Goal: Understand process/instructions

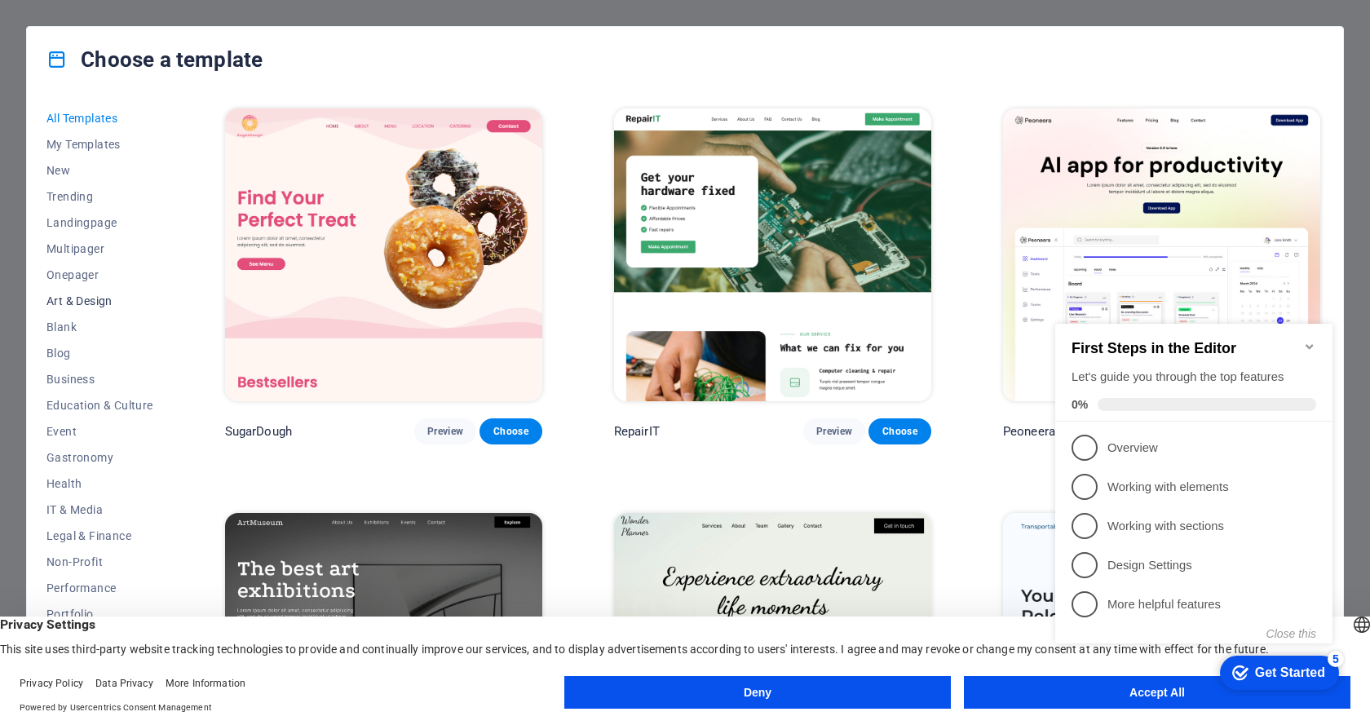
click at [86, 292] on button "Art & Design" at bounding box center [99, 301] width 107 height 26
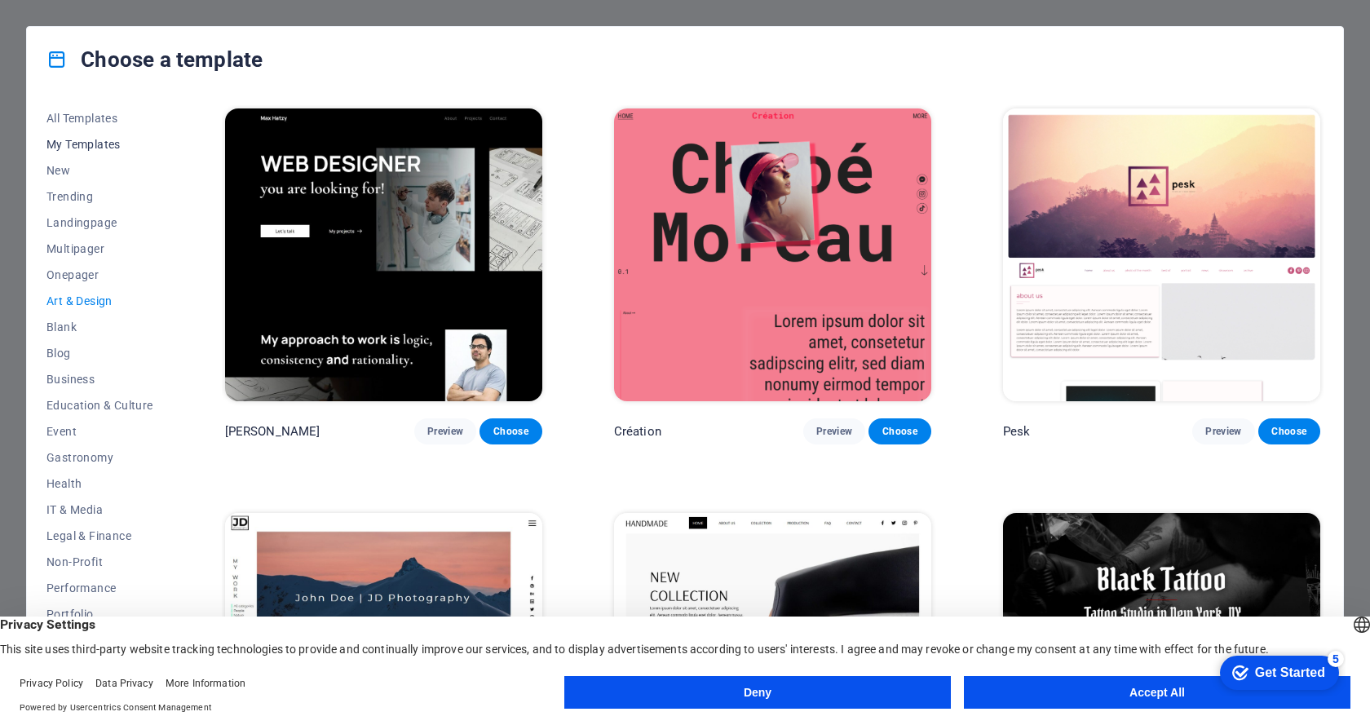
click at [82, 142] on span "My Templates" at bounding box center [99, 144] width 107 height 13
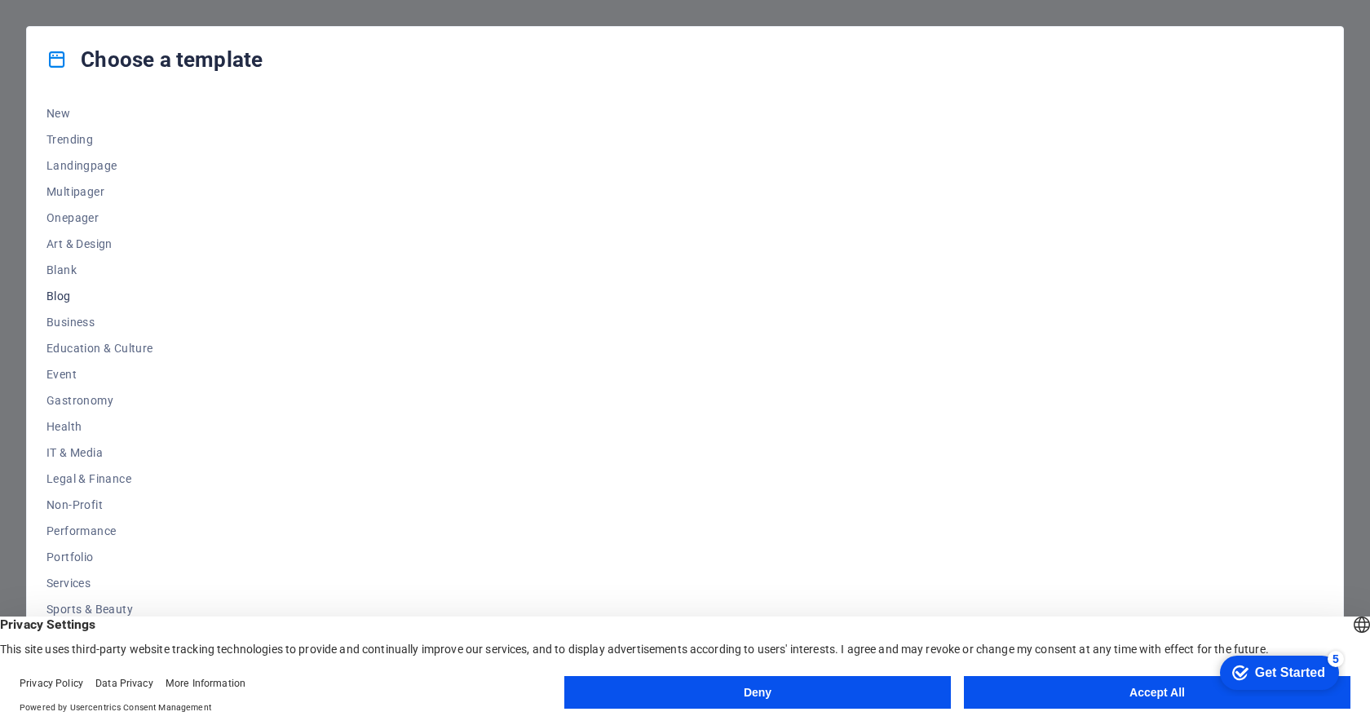
scroll to position [79, 0]
click at [103, 505] on span "Performance" at bounding box center [99, 508] width 107 height 13
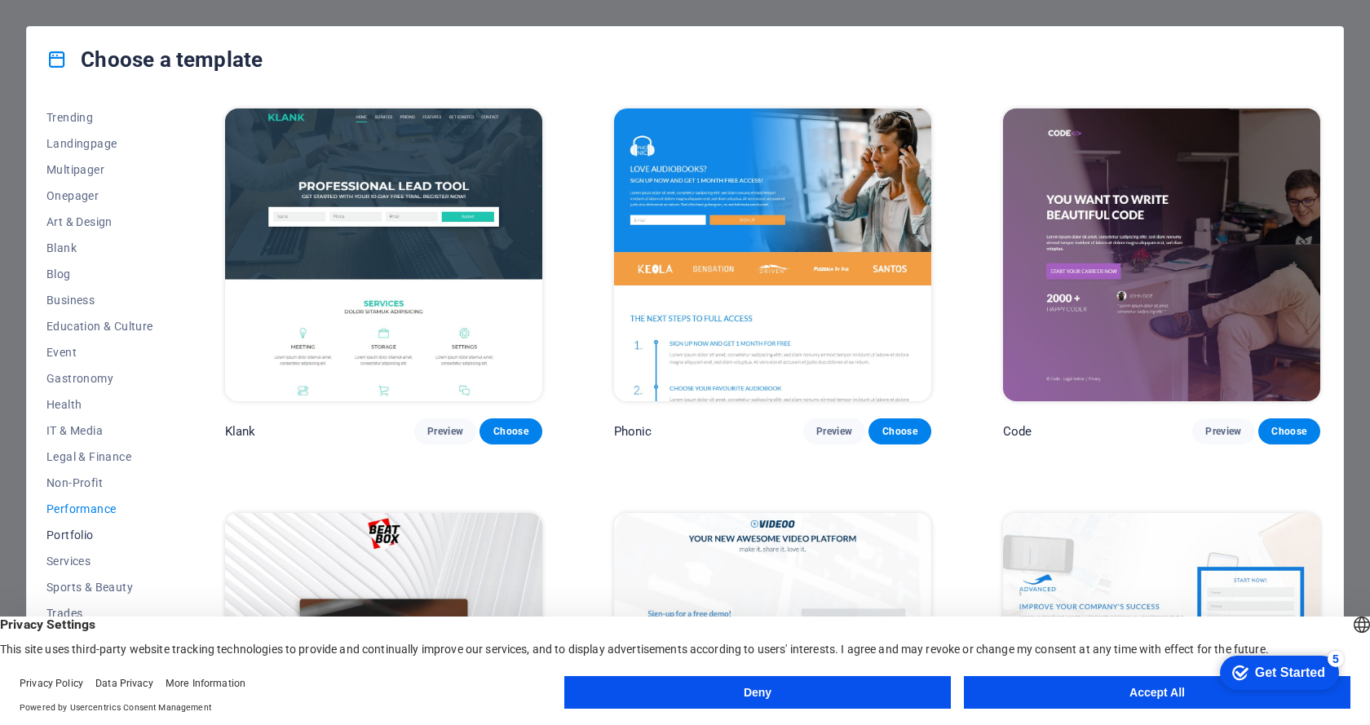
click at [87, 536] on span "Portfolio" at bounding box center [99, 534] width 107 height 13
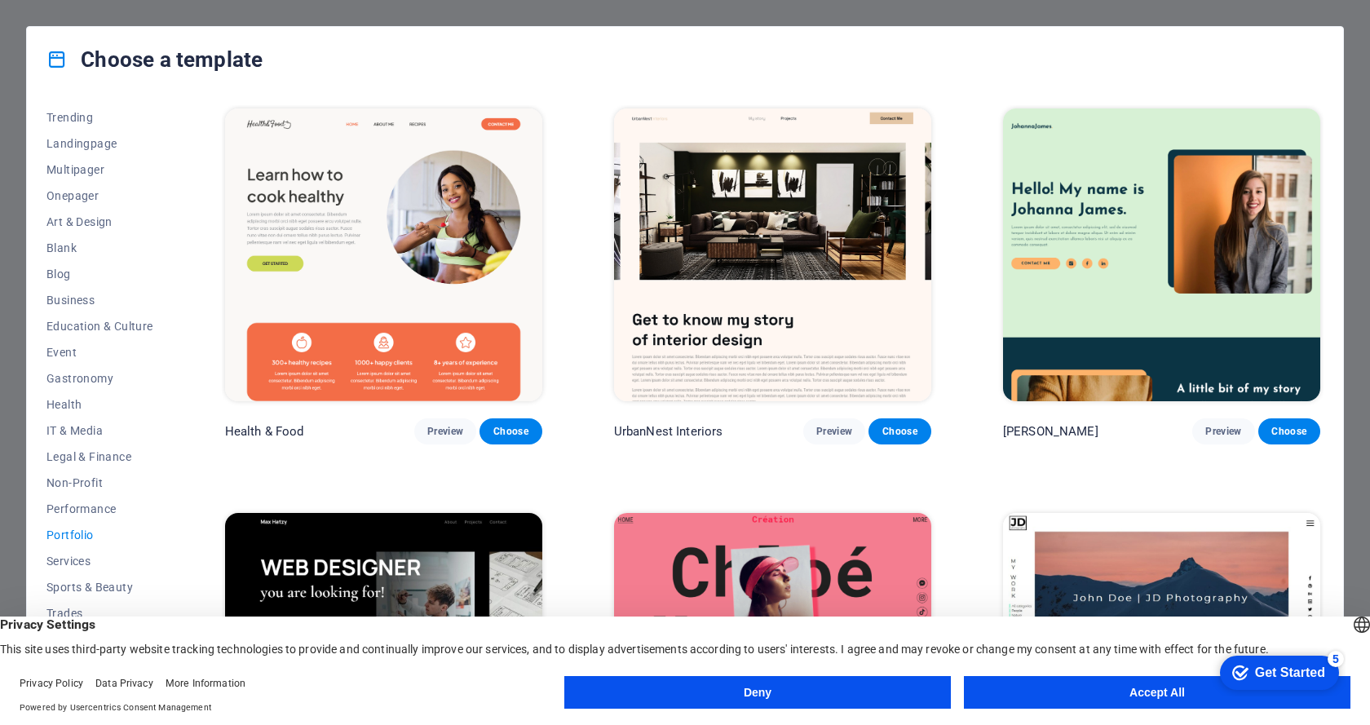
click at [843, 688] on button "Deny" at bounding box center [757, 692] width 386 height 33
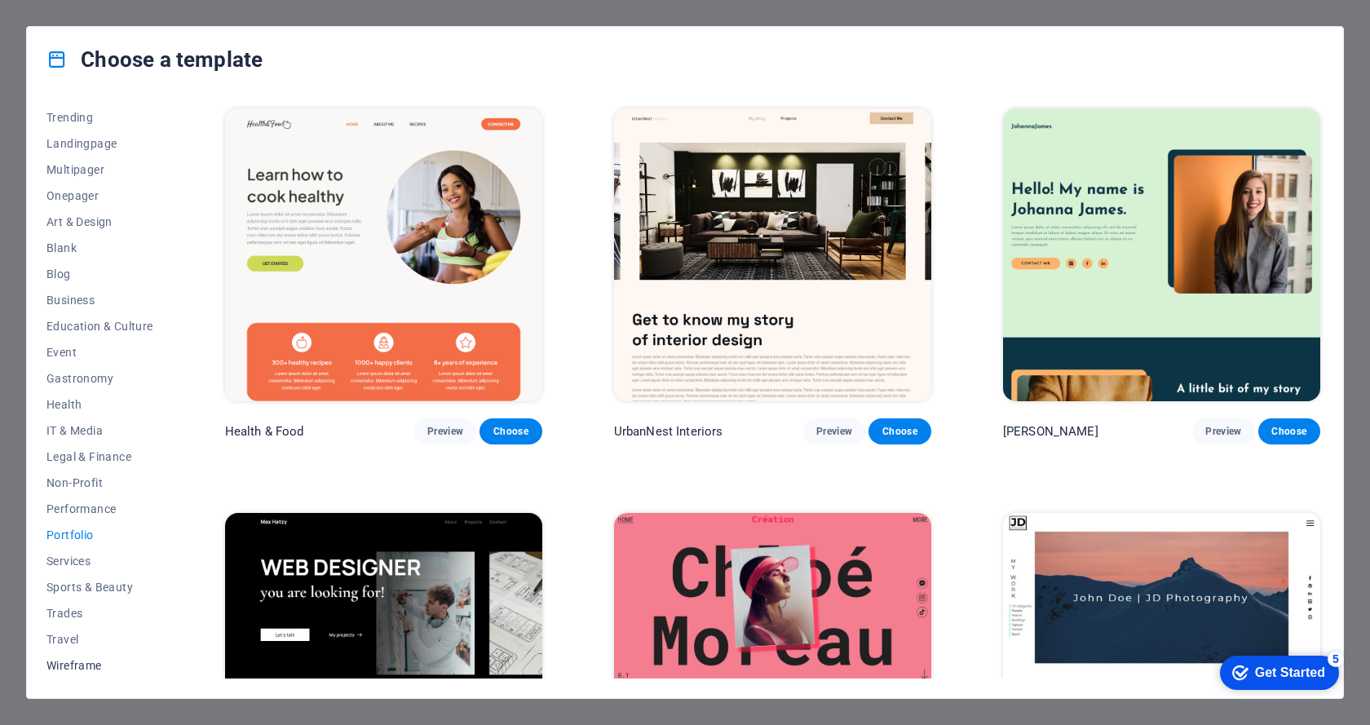
click at [77, 662] on span "Wireframe" at bounding box center [99, 665] width 107 height 13
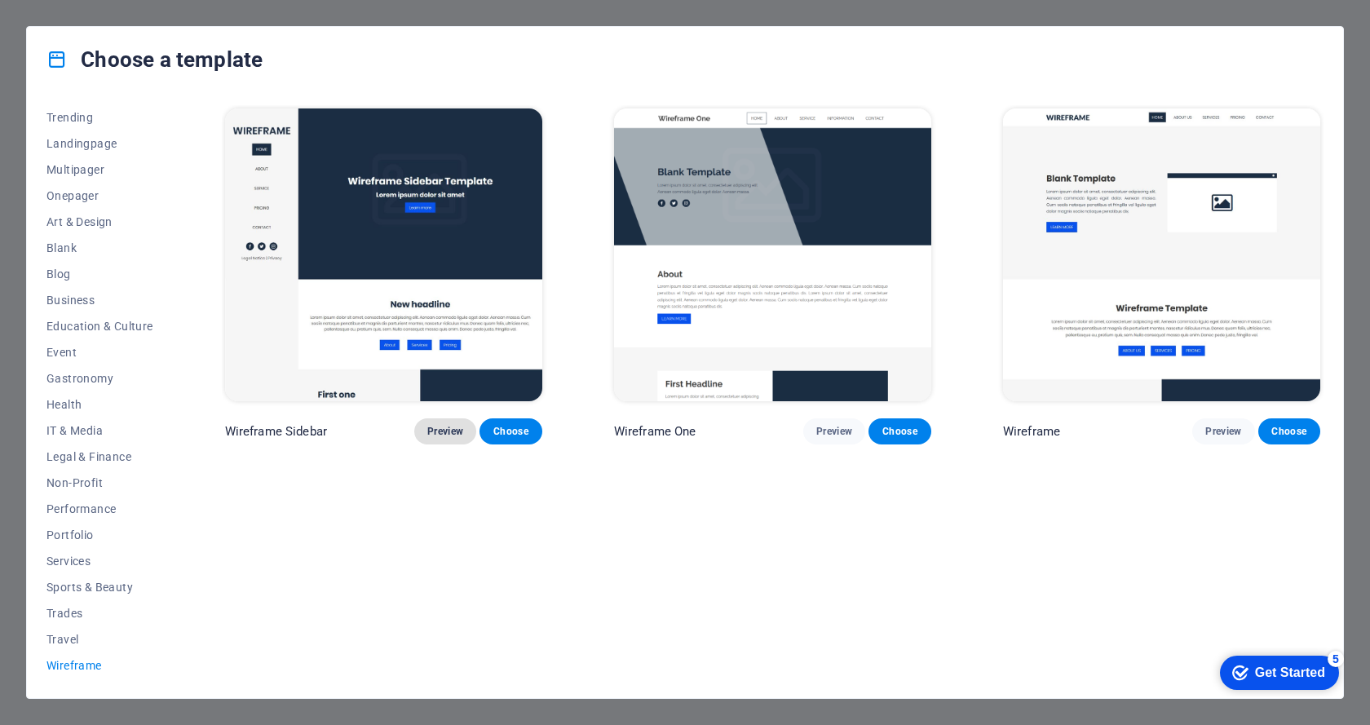
click at [447, 435] on span "Preview" at bounding box center [445, 431] width 36 height 13
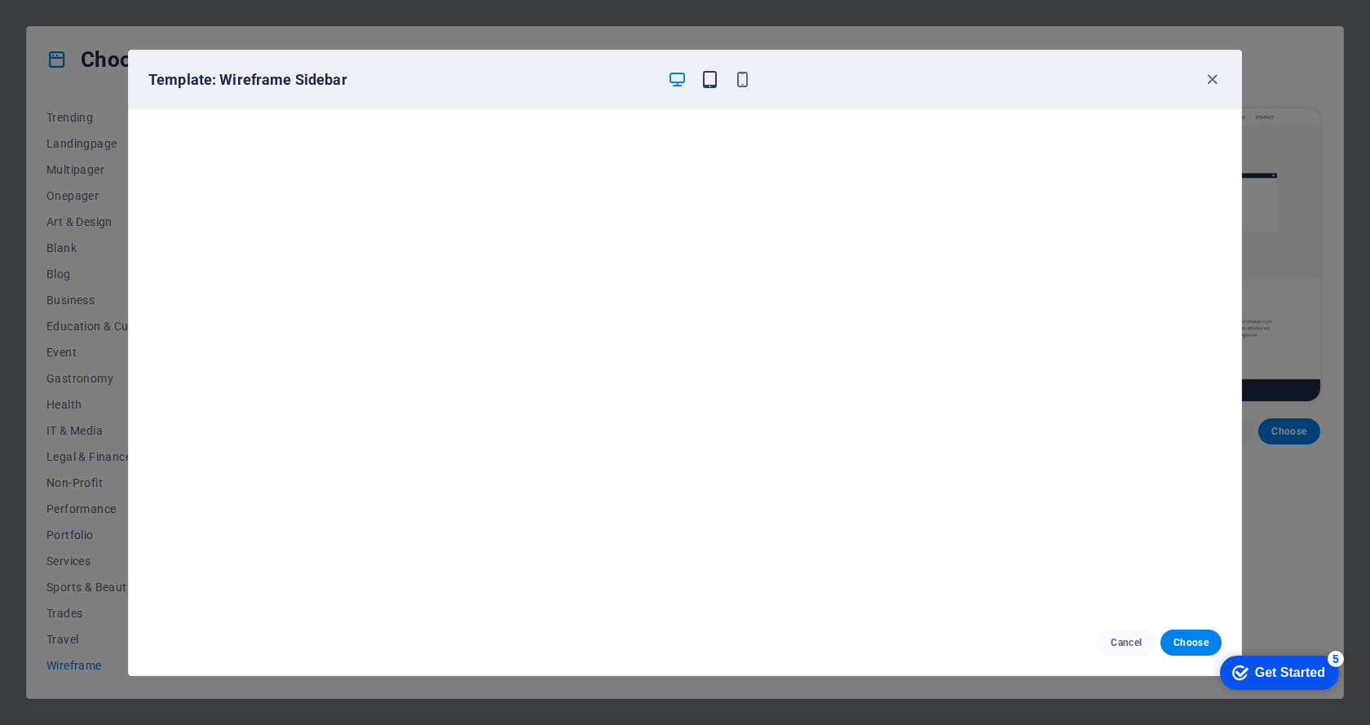
click at [704, 81] on icon "button" at bounding box center [709, 79] width 19 height 19
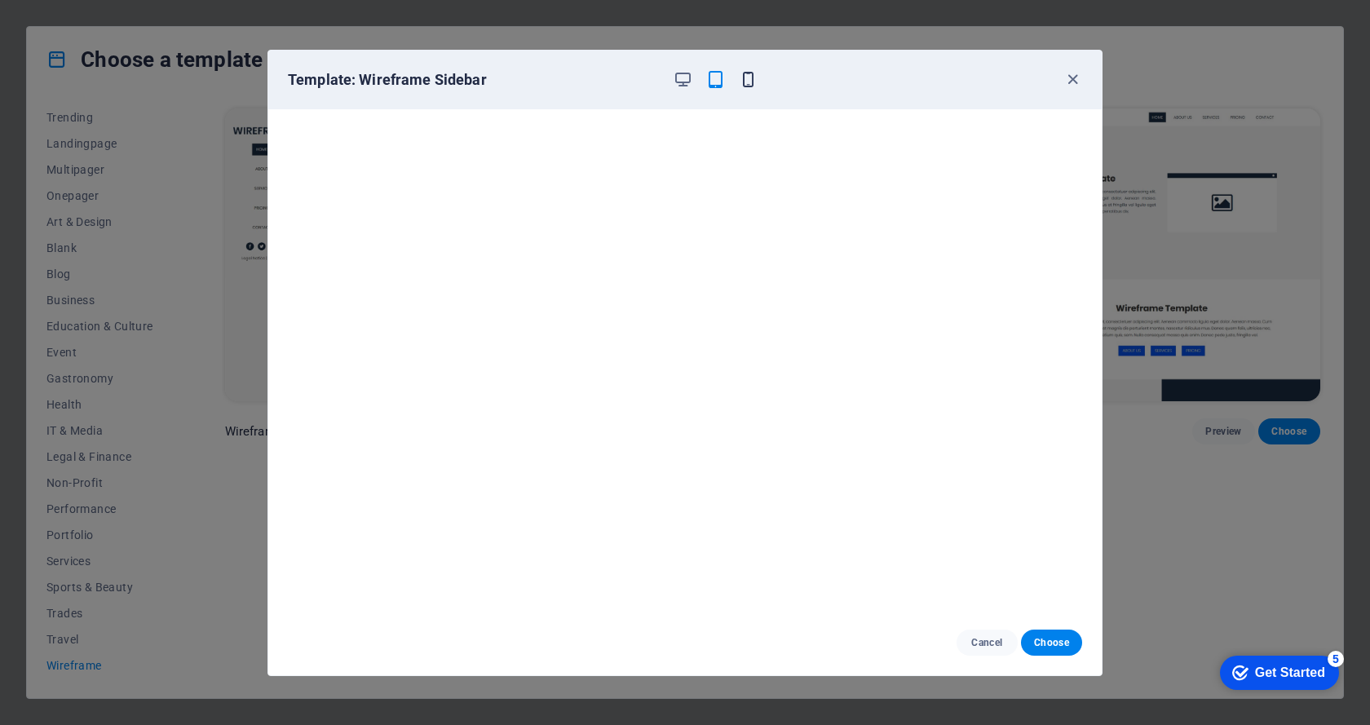
click at [747, 77] on icon "button" at bounding box center [748, 79] width 19 height 19
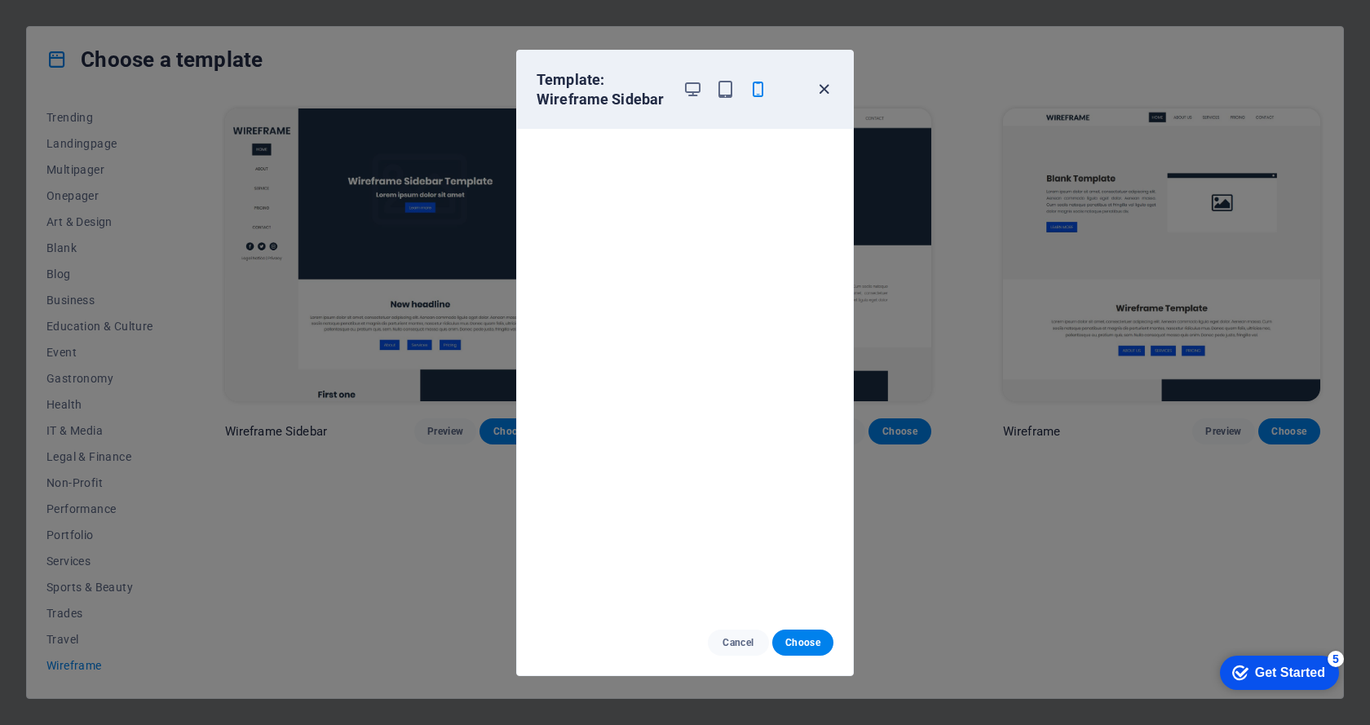
click at [831, 89] on icon "button" at bounding box center [823, 89] width 19 height 19
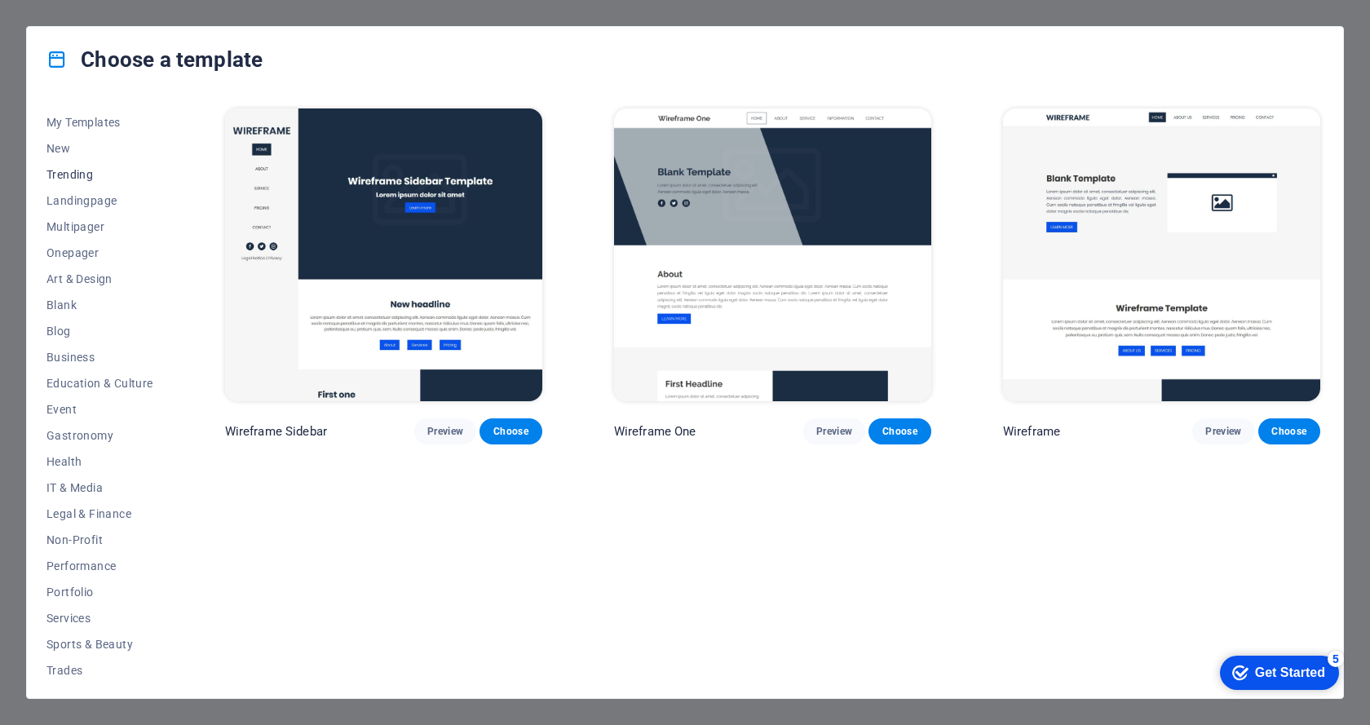
scroll to position [0, 0]
click at [79, 119] on span "All Templates" at bounding box center [99, 118] width 107 height 13
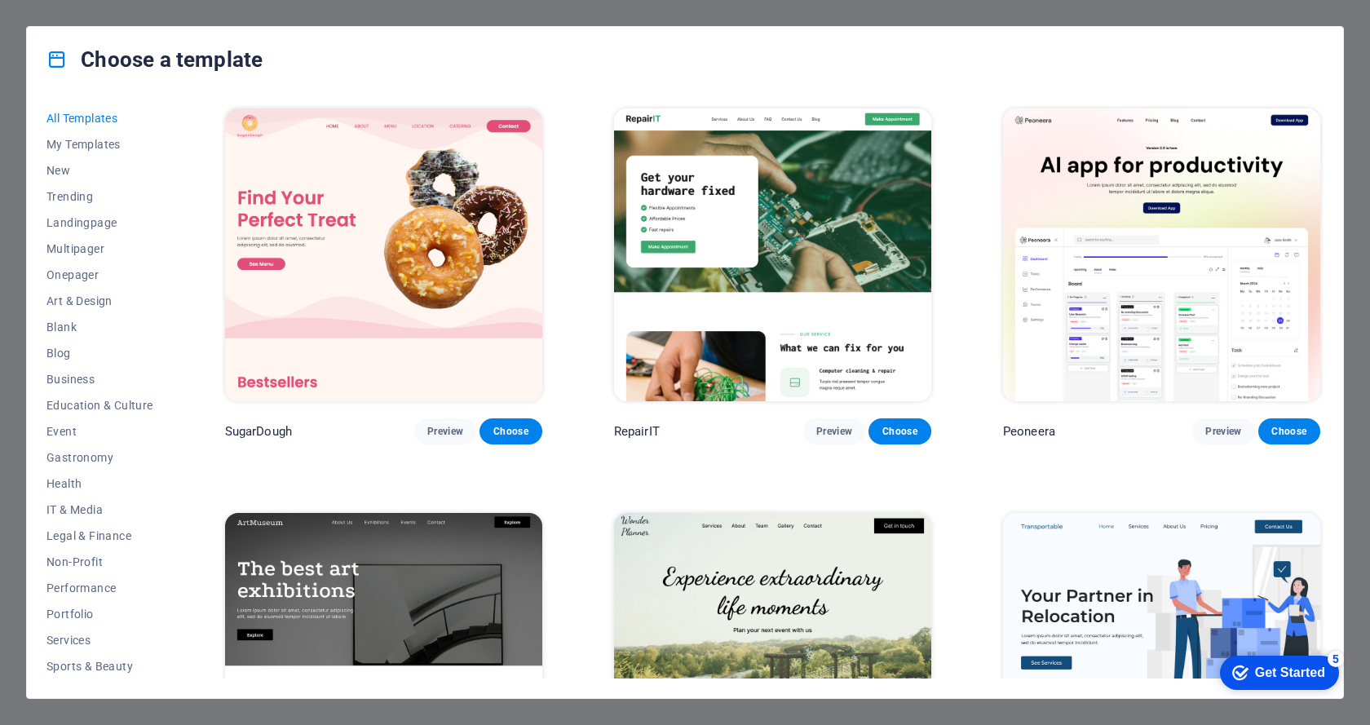
click at [1312, 36] on div "Choose a template" at bounding box center [685, 59] width 1316 height 65
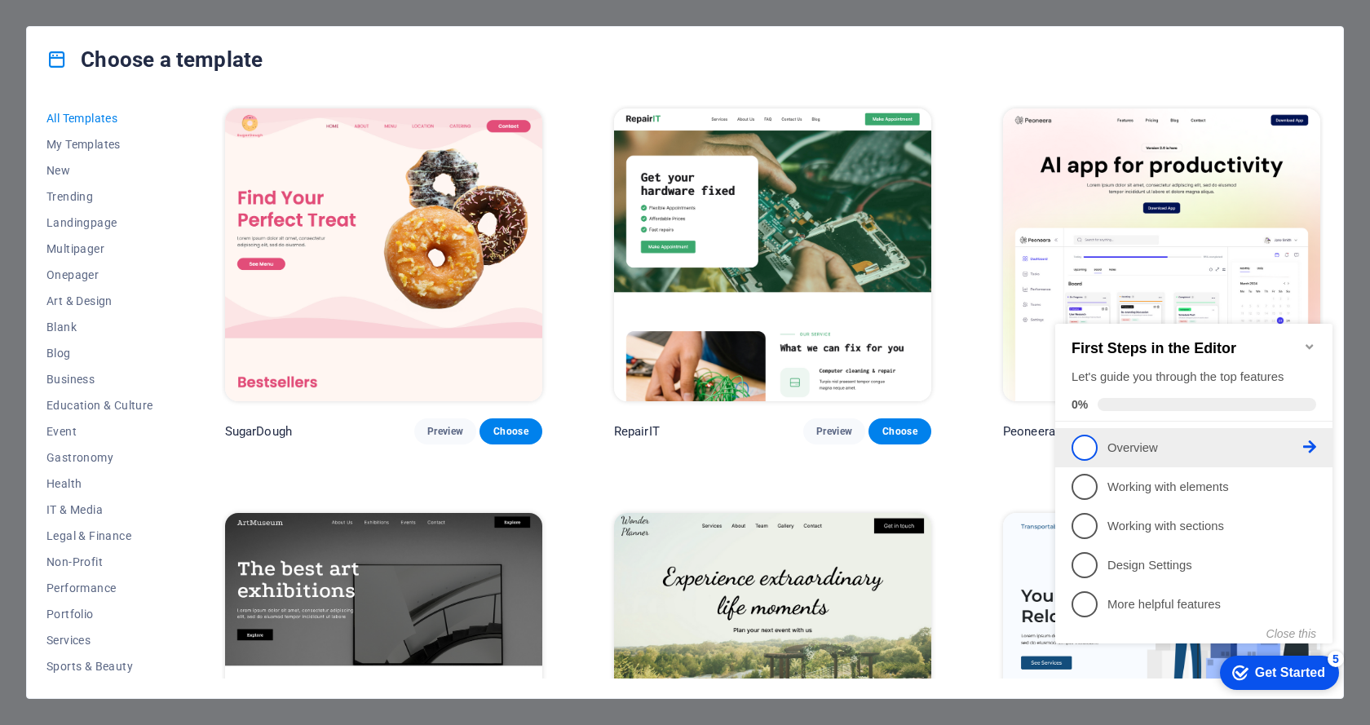
click at [1073, 455] on link "1 Overview - incomplete" at bounding box center [1193, 448] width 245 height 26
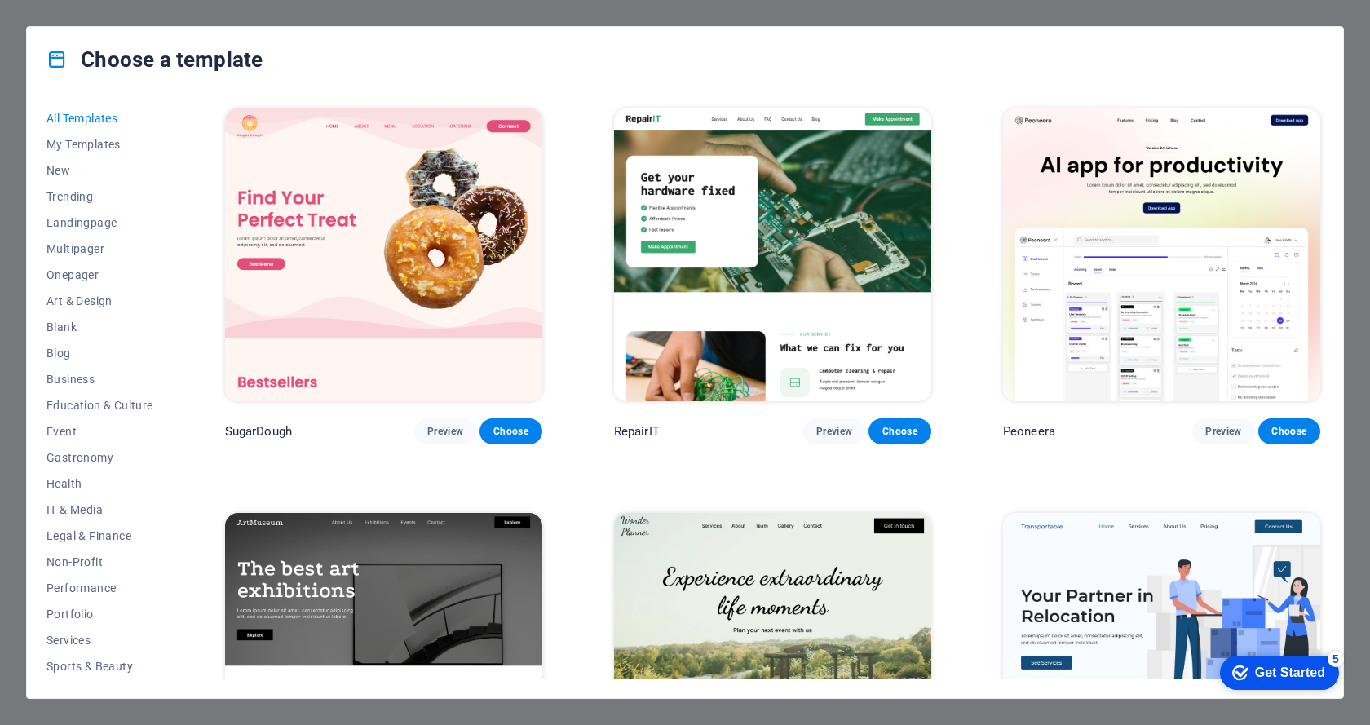
click at [1295, 676] on div "Get Started" at bounding box center [1290, 672] width 70 height 15
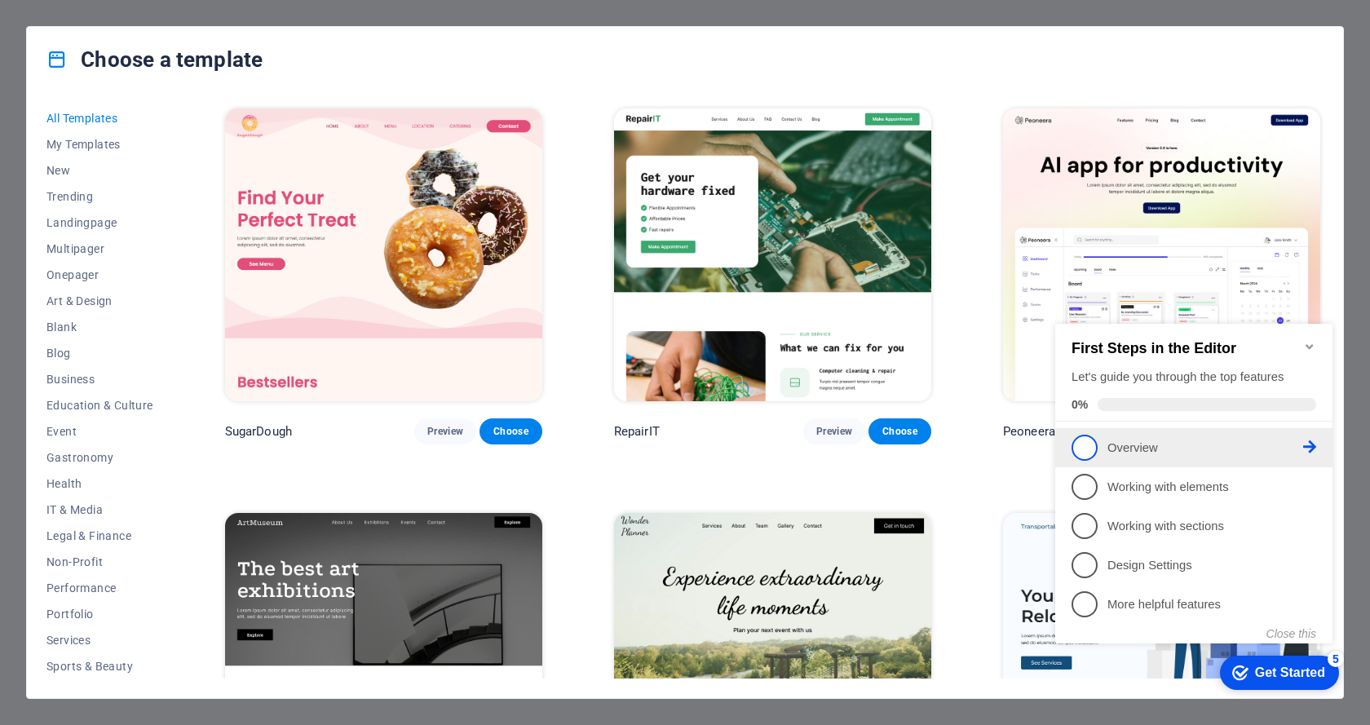
click at [1172, 448] on p "Overview - incomplete" at bounding box center [1205, 447] width 196 height 17
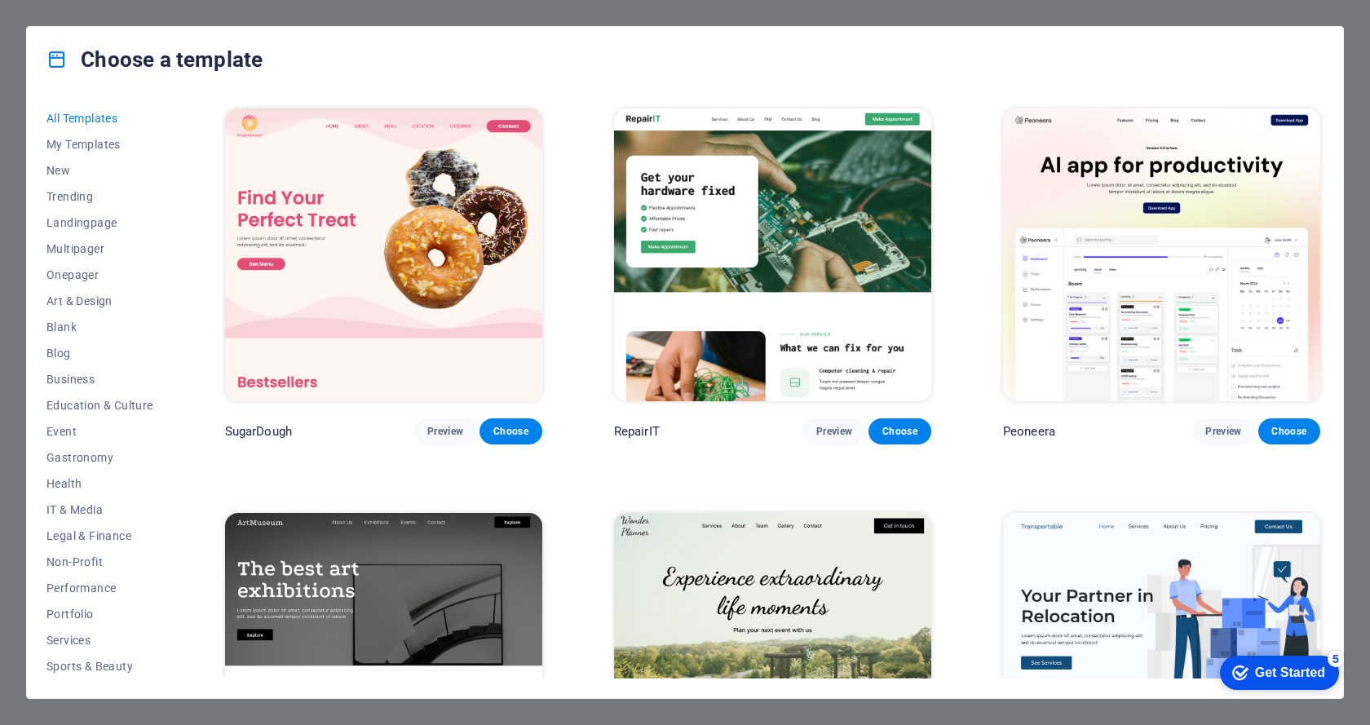
click at [1287, 668] on div "Get Started" at bounding box center [1290, 672] width 70 height 15
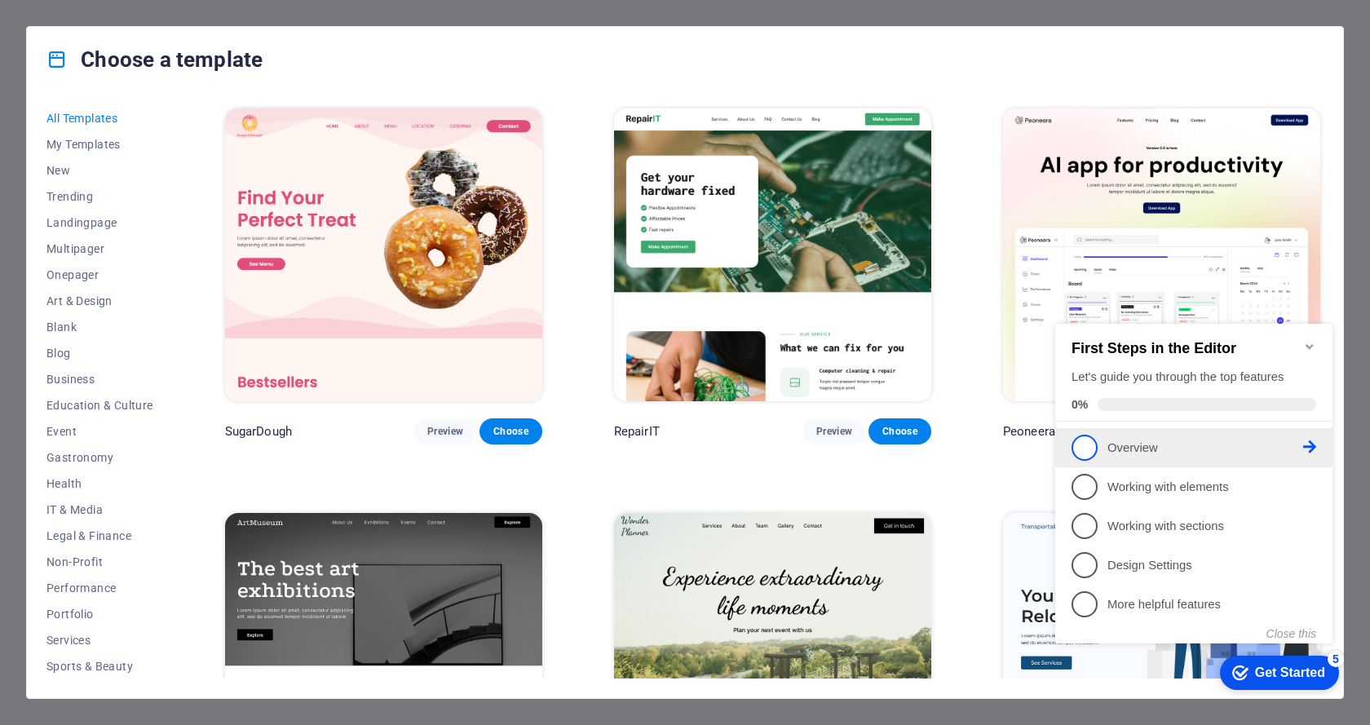
click at [1093, 442] on span "1" at bounding box center [1084, 448] width 26 height 26
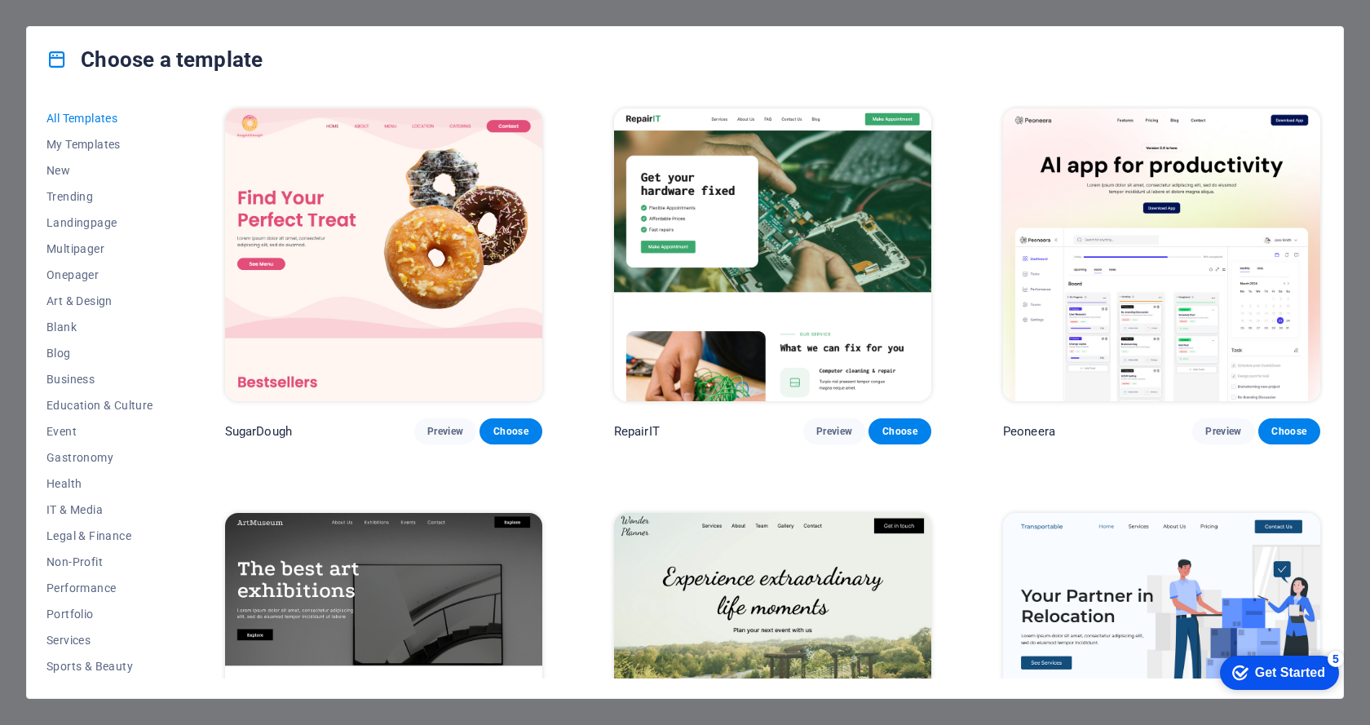
click at [1274, 669] on div "Get Started" at bounding box center [1290, 672] width 70 height 15
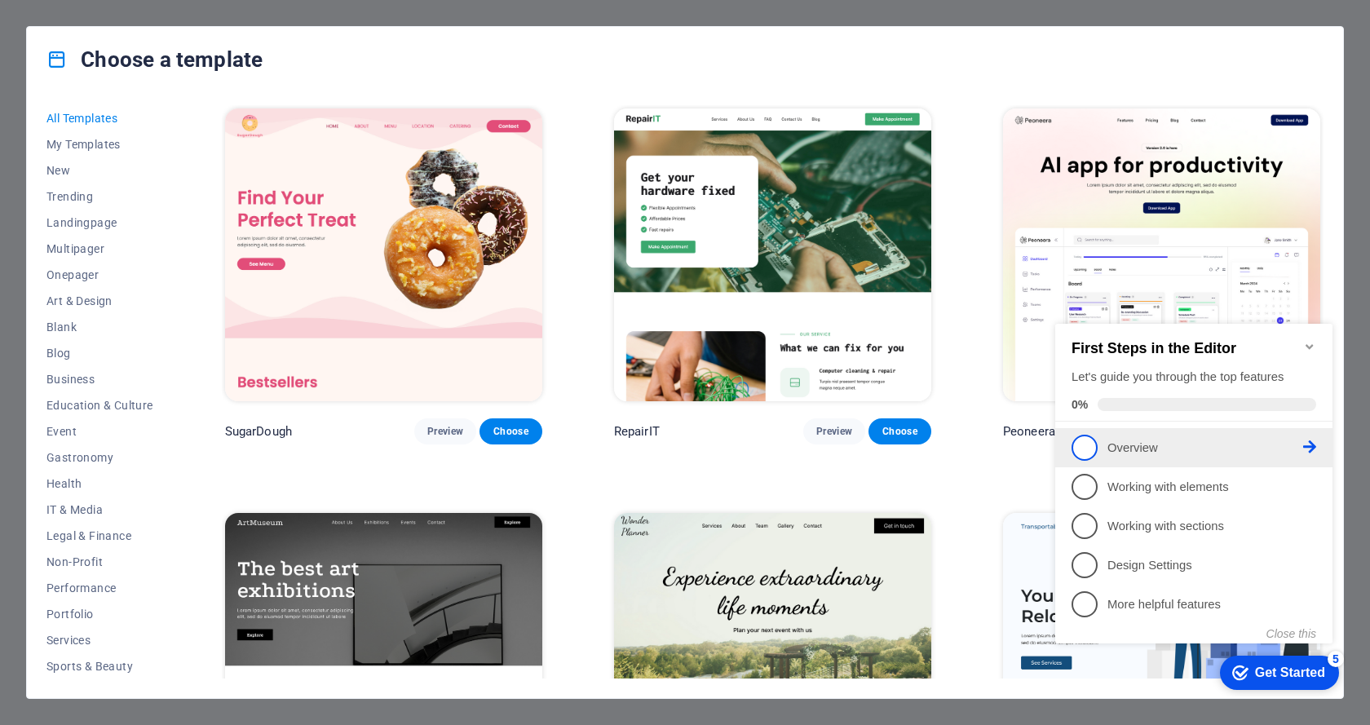
click at [1314, 443] on icon at bounding box center [1309, 446] width 13 height 13
